Goal: Navigation & Orientation: Understand site structure

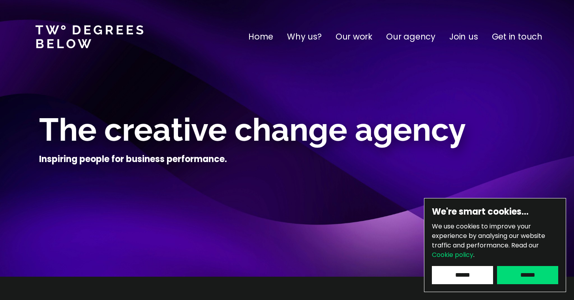
click at [311, 34] on p "Why us?" at bounding box center [304, 36] width 35 height 13
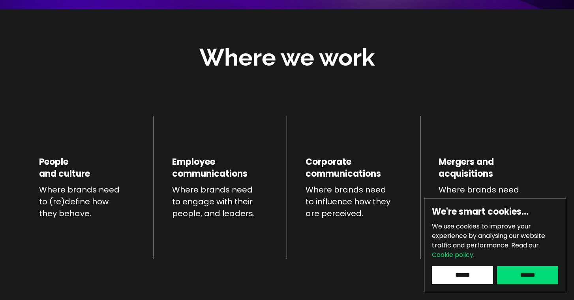
scroll to position [276, 0]
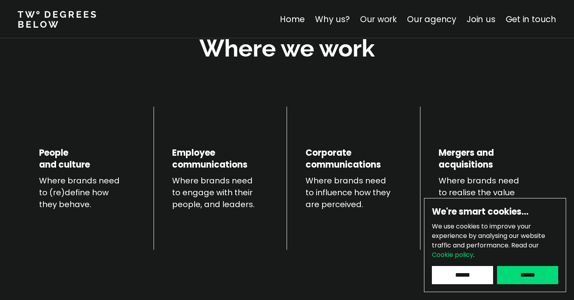
click at [385, 17] on link "Our work" at bounding box center [378, 18] width 37 height 11
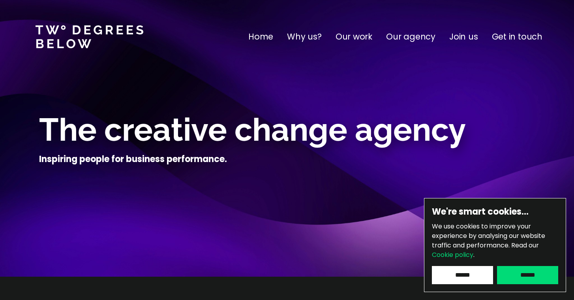
click at [431, 36] on p "Our agency" at bounding box center [410, 36] width 49 height 13
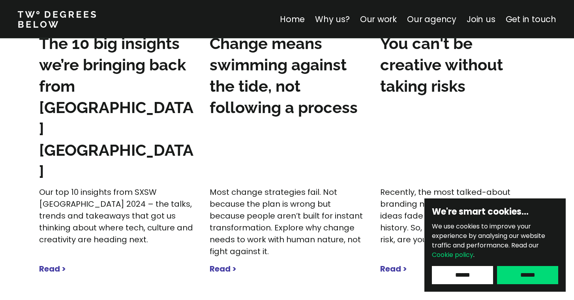
scroll to position [2510, 0]
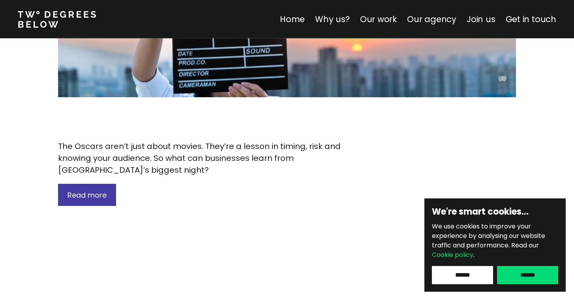
scroll to position [1536, 0]
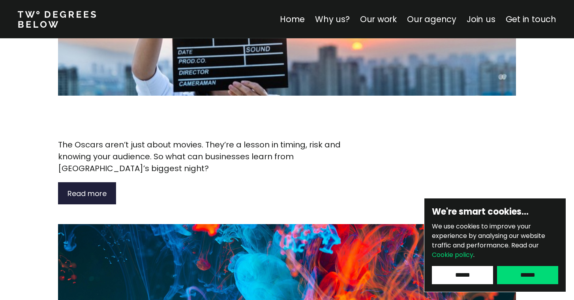
click at [101, 188] on span "Read more" at bounding box center [87, 193] width 39 height 10
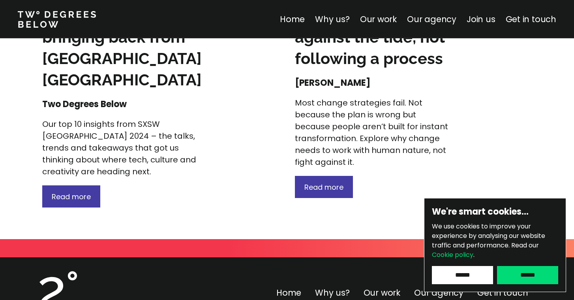
scroll to position [1870, 0]
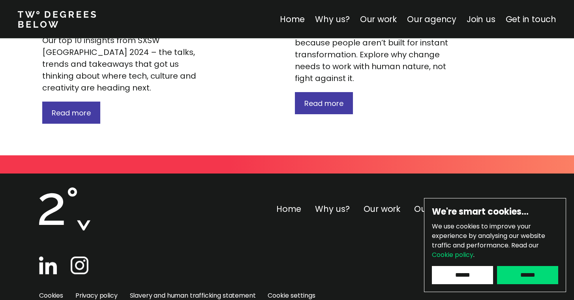
click at [289, 203] on link "Home" at bounding box center [288, 208] width 25 height 11
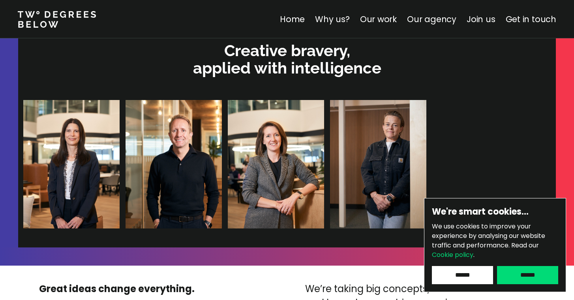
scroll to position [1699, 0]
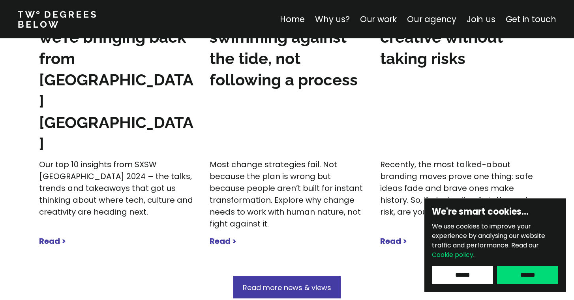
scroll to position [2537, 0]
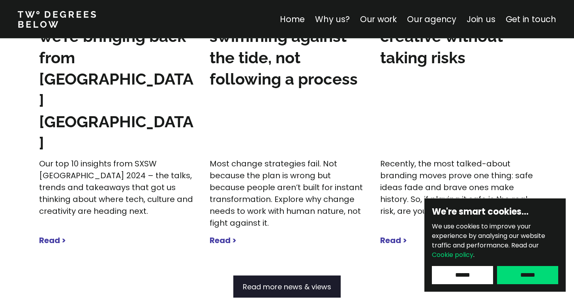
click at [311, 281] on span "Read more news & views" at bounding box center [287, 286] width 88 height 10
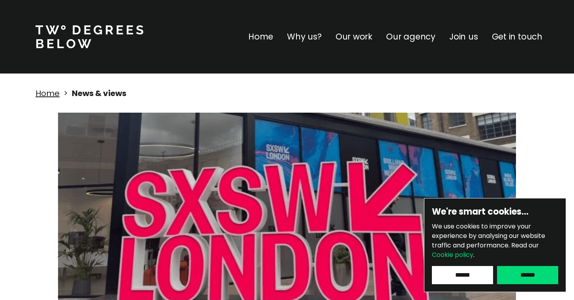
click at [264, 35] on p "Home" at bounding box center [260, 36] width 25 height 13
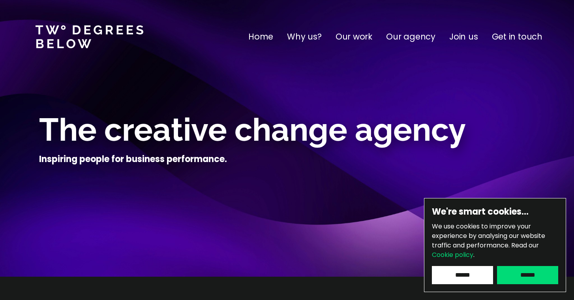
click at [264, 35] on p "Home" at bounding box center [260, 36] width 25 height 13
click at [264, 39] on p "Home" at bounding box center [260, 36] width 25 height 13
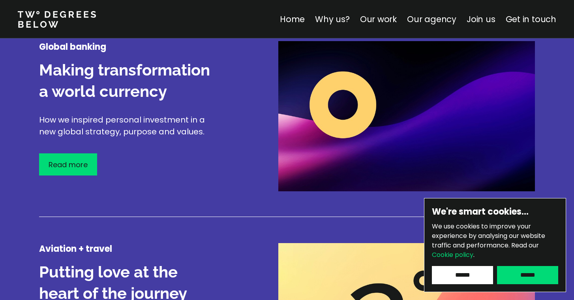
scroll to position [998, 0]
